Goal: Task Accomplishment & Management: Use online tool/utility

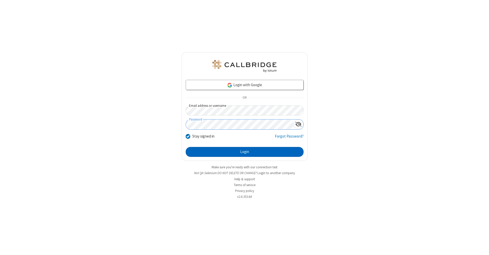
click at [244, 152] on button "Login" at bounding box center [245, 152] width 118 height 10
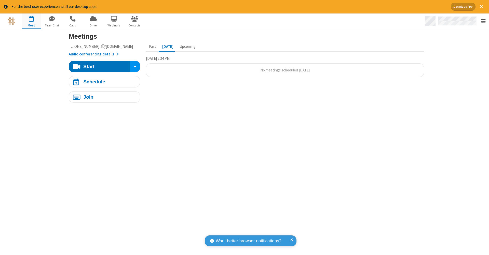
click at [483, 21] on span "Open menu" at bounding box center [483, 21] width 5 height 5
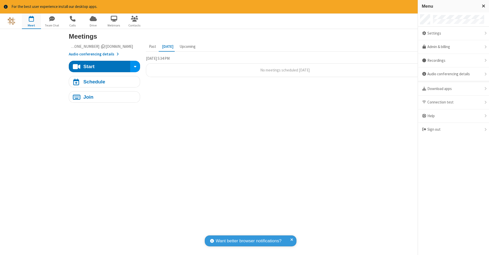
click at [31, 21] on span "button" at bounding box center [31, 19] width 19 height 9
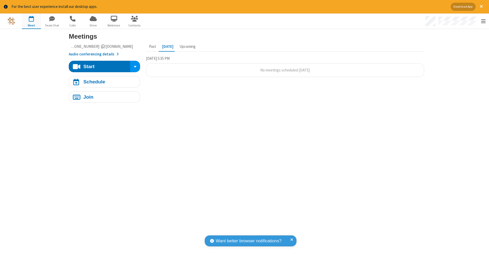
click at [31, 21] on span "button" at bounding box center [31, 19] width 19 height 9
click at [102, 81] on div "Schedule" at bounding box center [94, 81] width 22 height 5
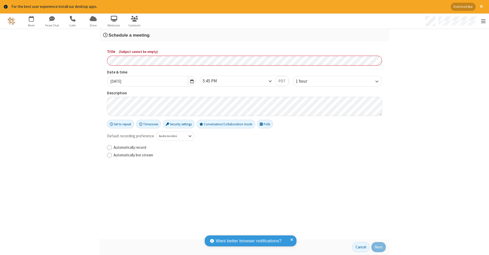
click at [242, 35] on h3 "Schedule a meeting" at bounding box center [244, 35] width 283 height 5
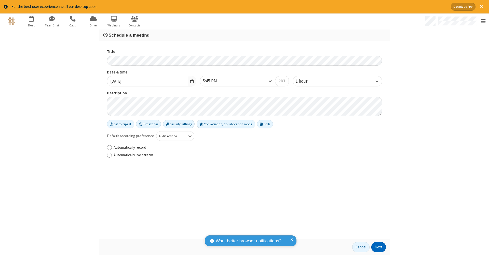
click at [377, 248] on button "Next" at bounding box center [378, 247] width 15 height 10
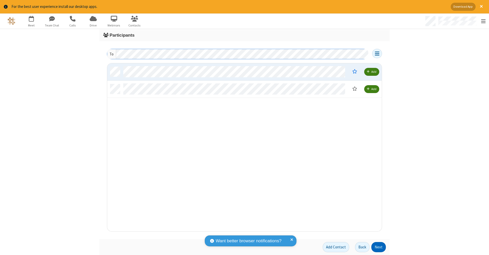
click at [377, 248] on button "Next" at bounding box center [378, 247] width 15 height 10
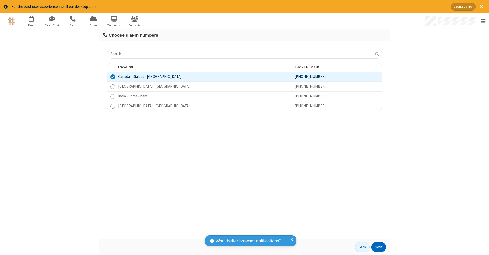
click at [377, 248] on button "Next" at bounding box center [378, 247] width 15 height 10
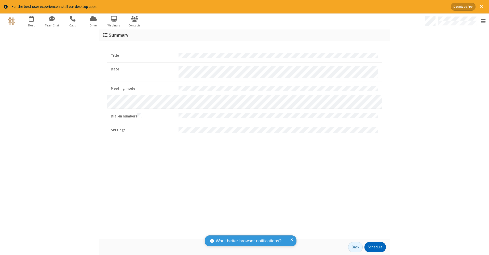
click at [373, 248] on button "Schedule" at bounding box center [374, 247] width 21 height 10
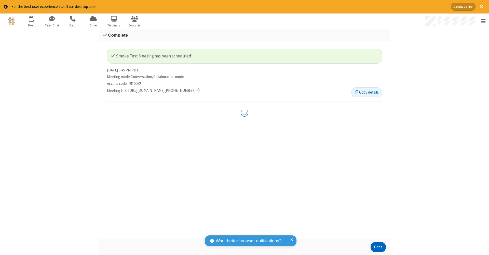
click at [376, 248] on button "Done" at bounding box center [378, 247] width 15 height 10
